Goal: Use online tool/utility: Utilize a website feature to perform a specific function

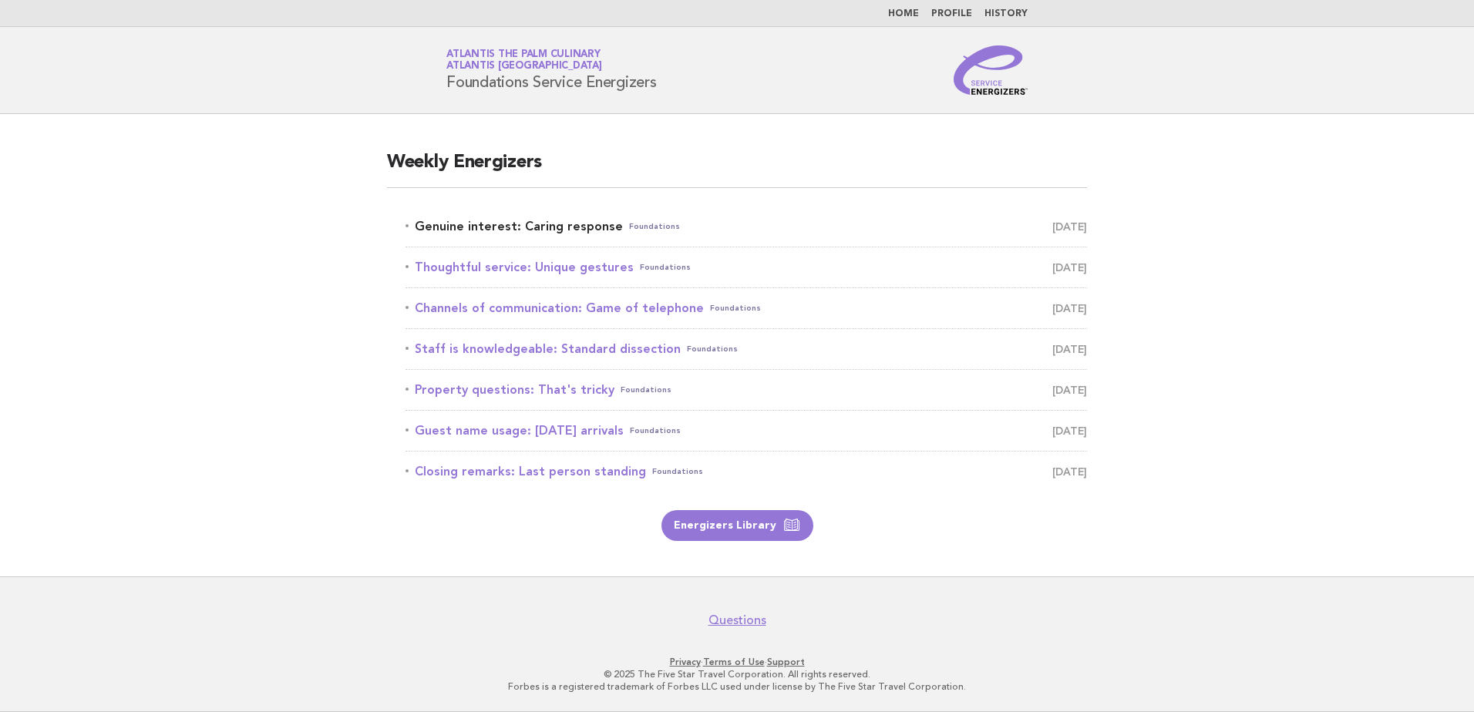
drag, startPoint x: 0, startPoint y: 0, endPoint x: 584, endPoint y: 224, distance: 625.6
click at [584, 224] on link "Genuine interest: Caring response Foundations [DATE]" at bounding box center [745, 227] width 681 height 22
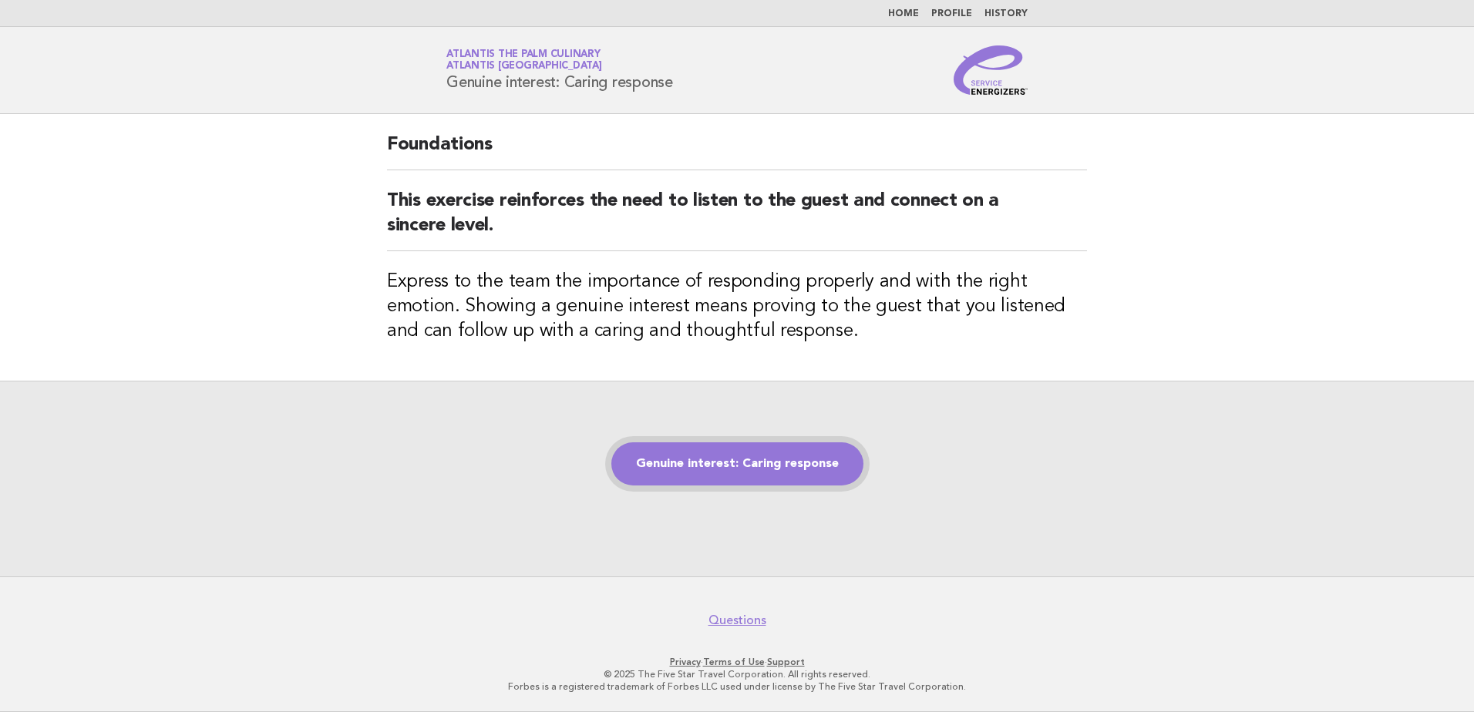
click at [757, 462] on link "Genuine interest: Caring response" at bounding box center [737, 463] width 252 height 43
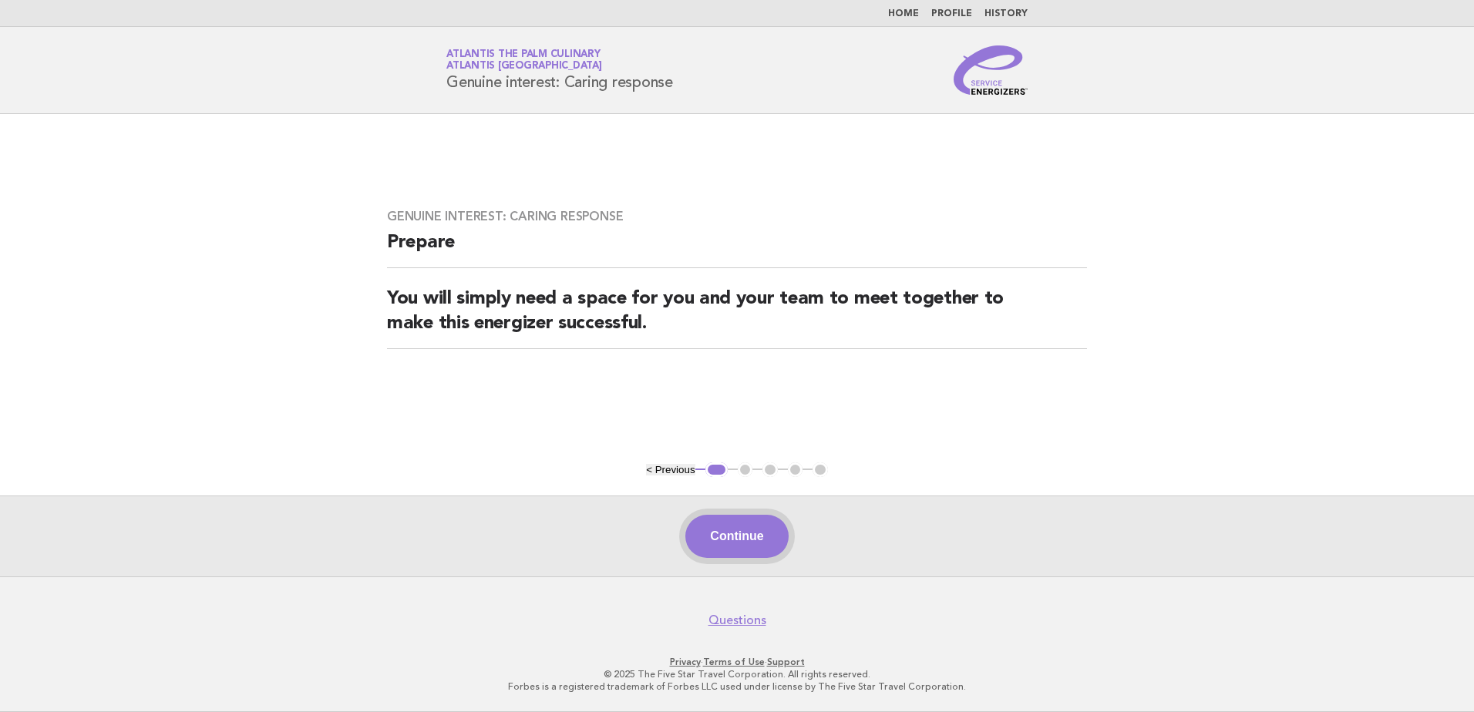
click at [741, 526] on button "Continue" at bounding box center [736, 536] width 103 height 43
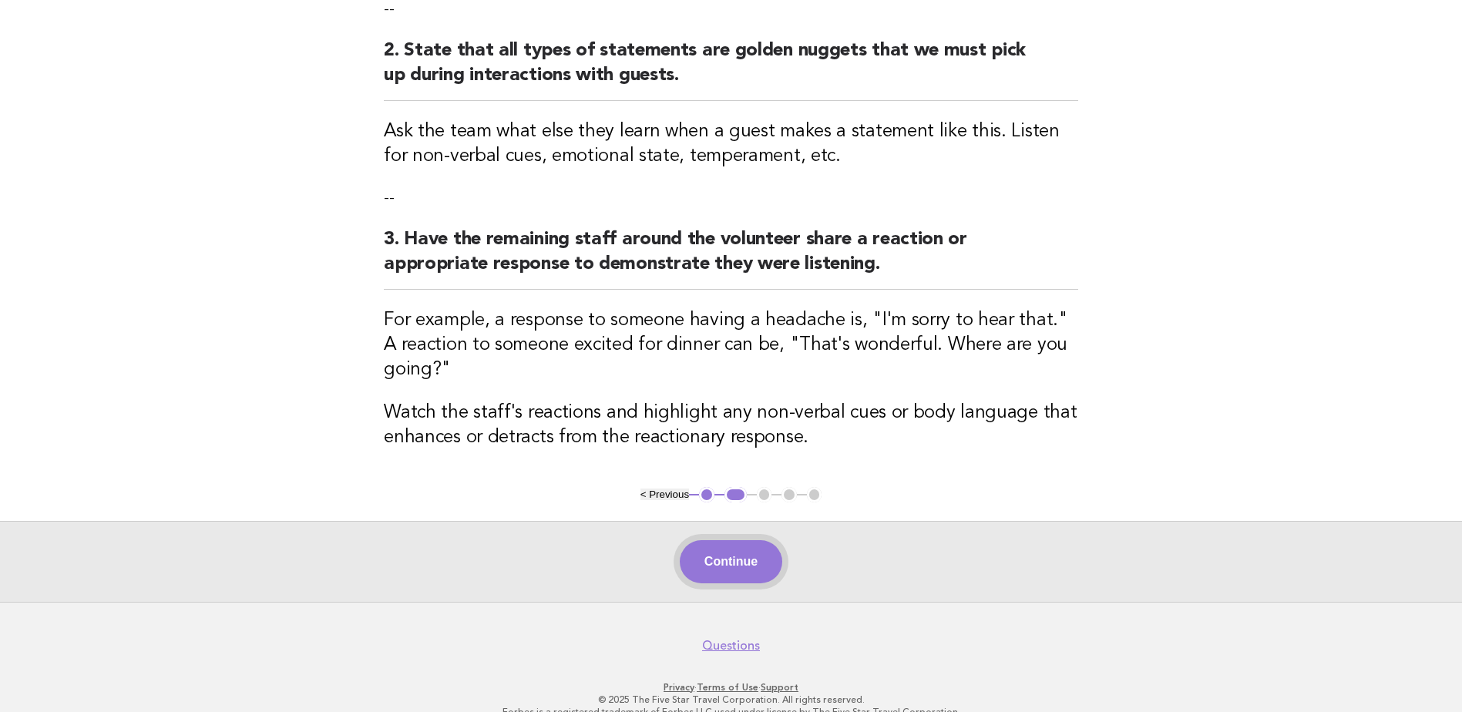
click at [759, 543] on button "Continue" at bounding box center [731, 561] width 103 height 43
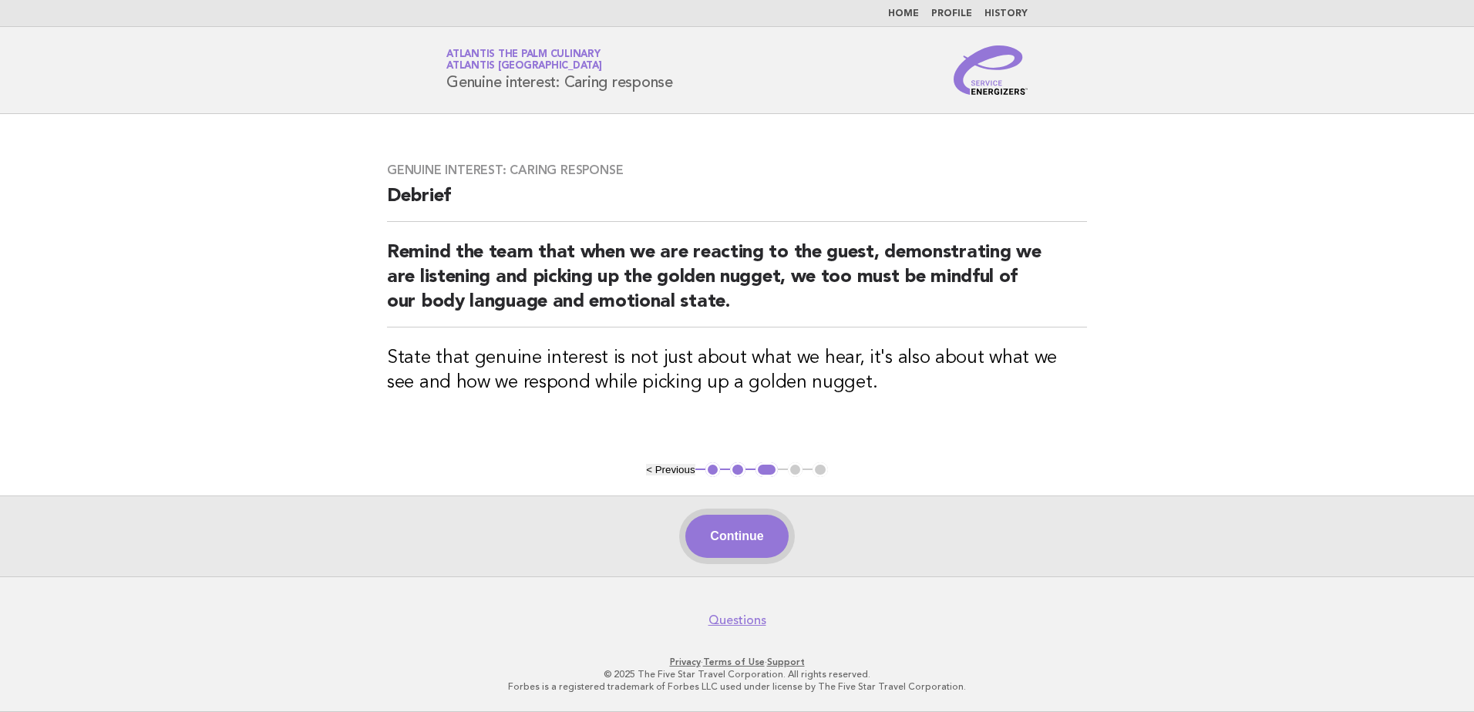
click at [735, 528] on button "Continue" at bounding box center [736, 536] width 103 height 43
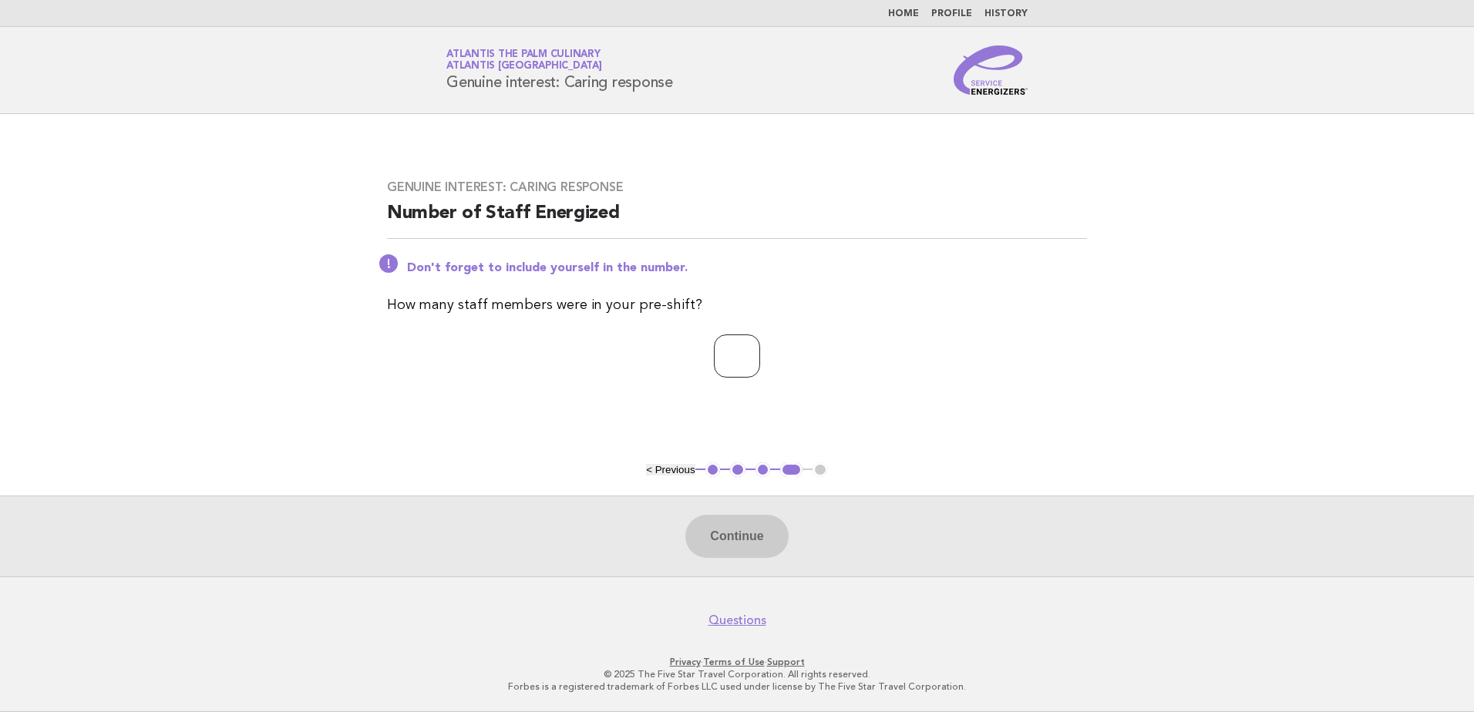
click at [714, 345] on input "number" at bounding box center [737, 356] width 46 height 43
type input "**"
click at [759, 547] on button "Continue" at bounding box center [736, 536] width 103 height 43
